Goal: Task Accomplishment & Management: Manage account settings

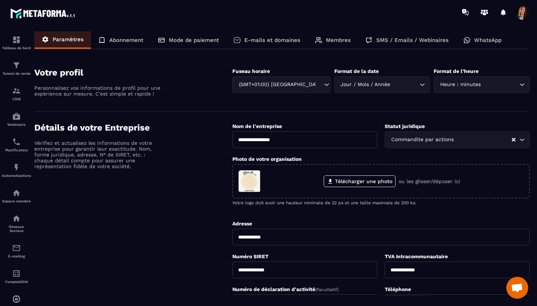
click at [131, 36] on div "Abonnement" at bounding box center [121, 40] width 60 height 18
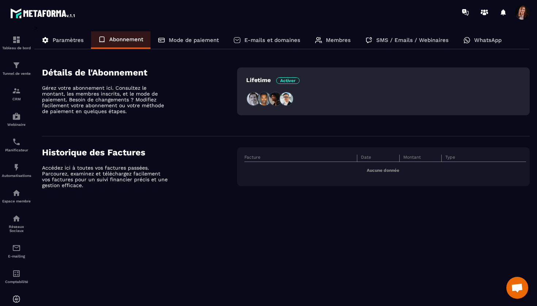
click at [196, 36] on div "Mode de paiement" at bounding box center [188, 40] width 76 height 18
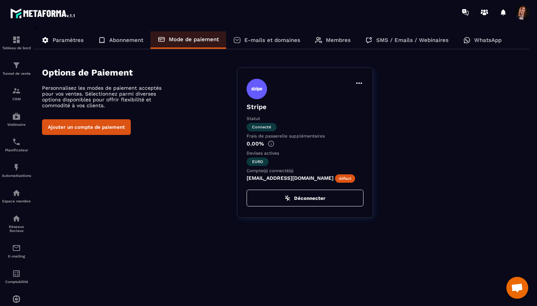
click at [279, 39] on p "E-mails et domaines" at bounding box center [272, 40] width 56 height 7
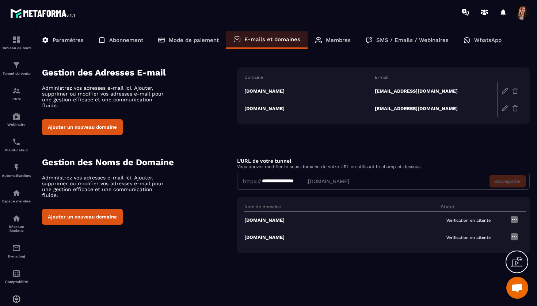
click at [343, 41] on p "Membres" at bounding box center [338, 40] width 25 height 7
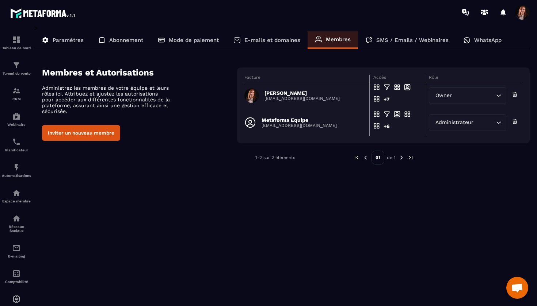
click at [425, 42] on p "SMS / Emails / Webinaires" at bounding box center [412, 40] width 72 height 7
